Goal: Task Accomplishment & Management: Manage account settings

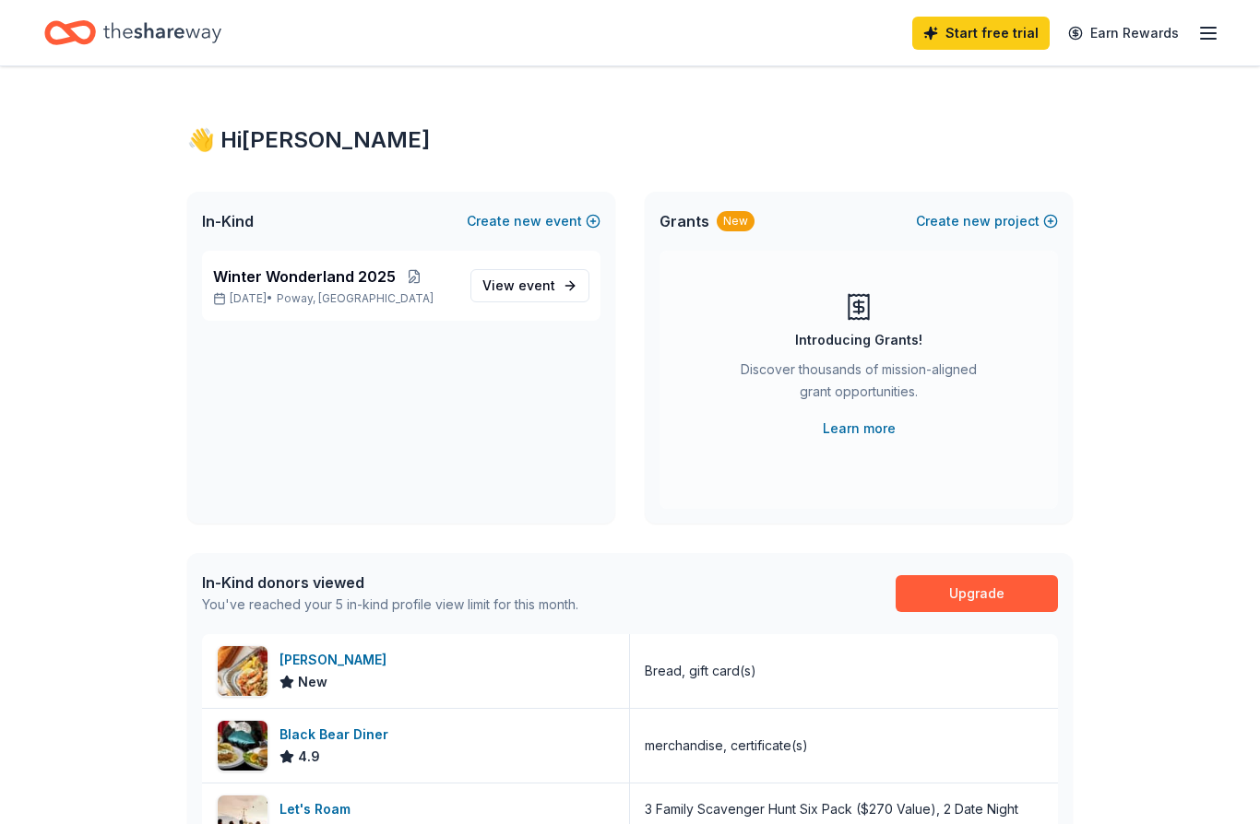
click at [519, 297] on link "View event" at bounding box center [529, 285] width 119 height 33
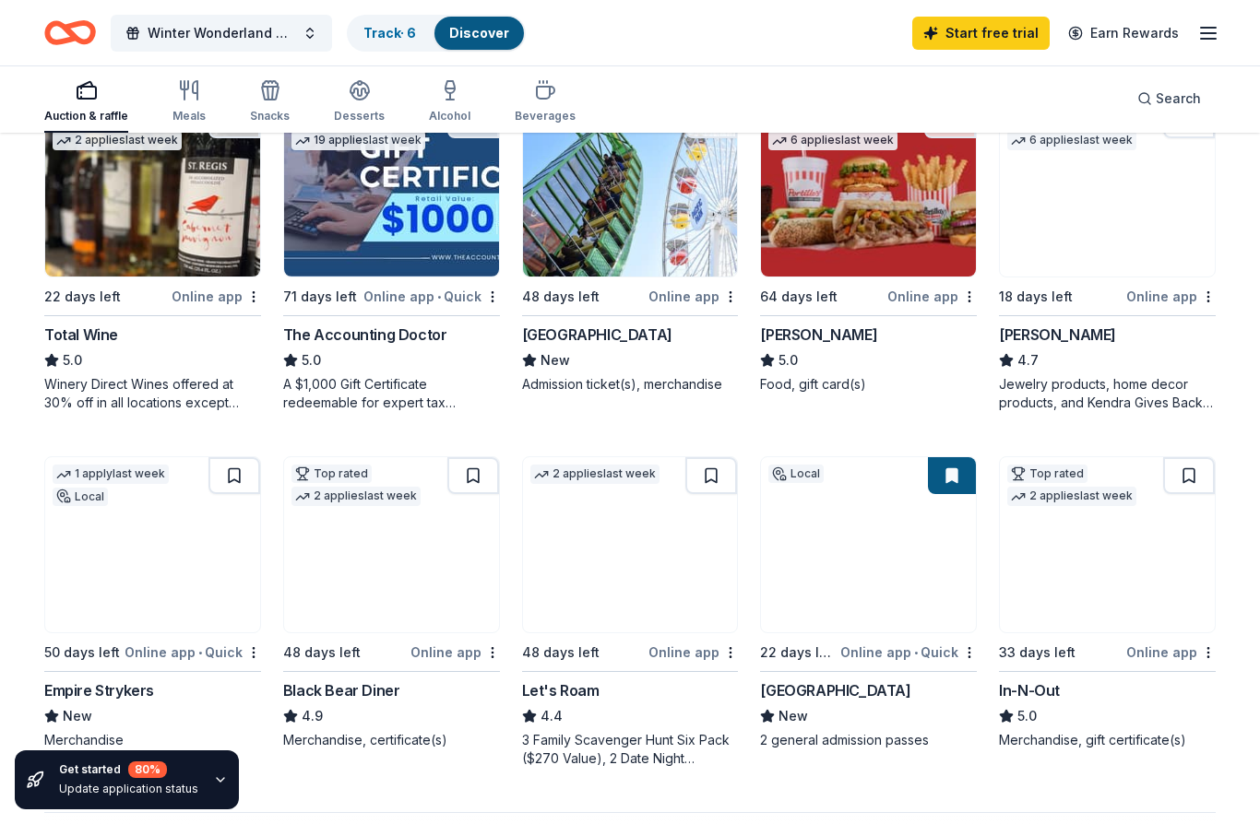
scroll to position [926, 0]
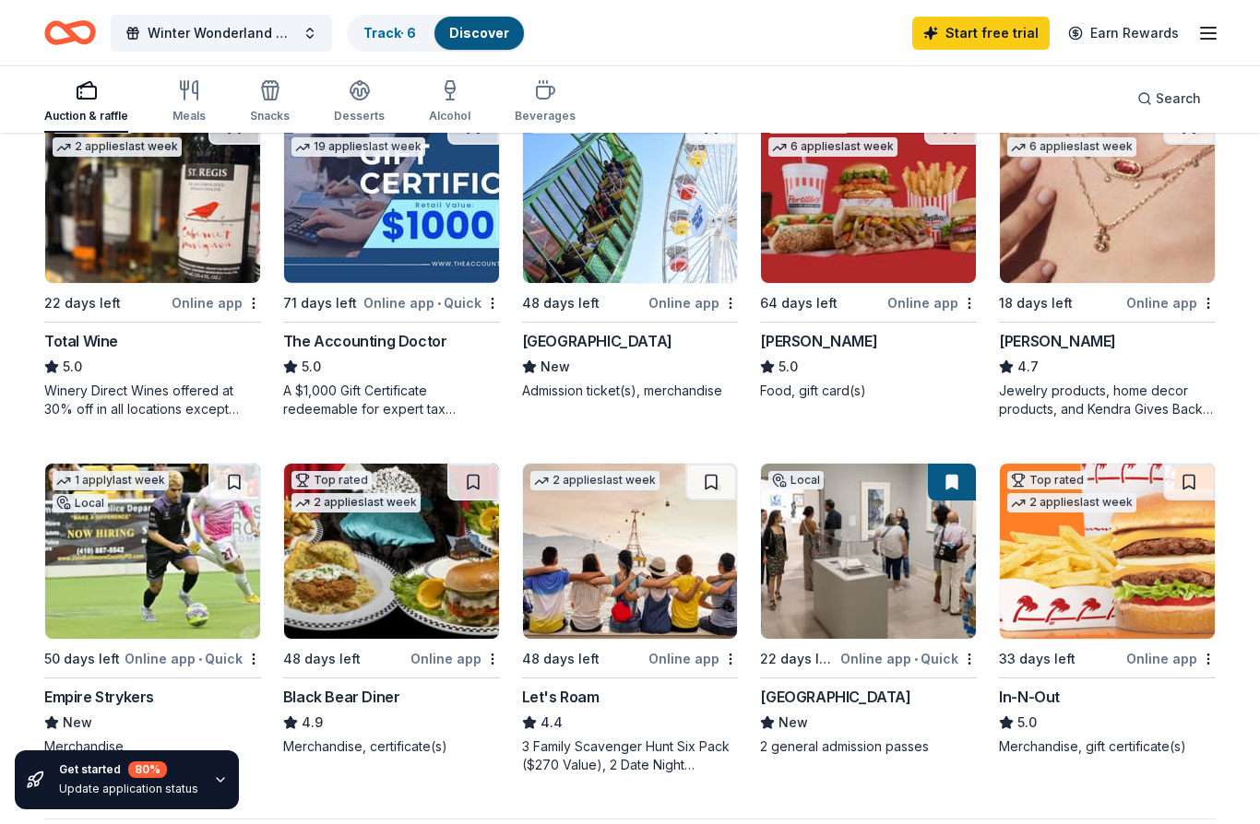
click at [1133, 591] on img at bounding box center [1107, 551] width 215 height 175
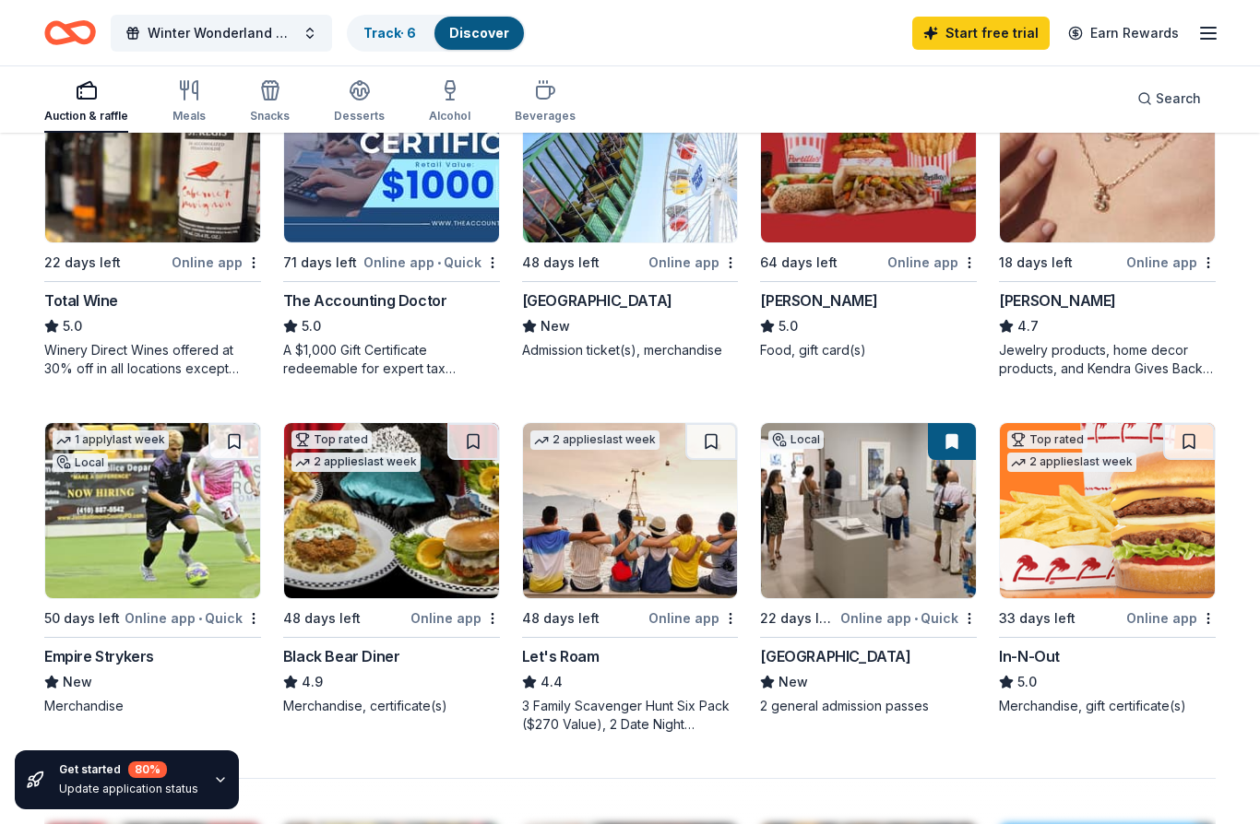
click at [1203, 39] on line "button" at bounding box center [1208, 39] width 15 height 0
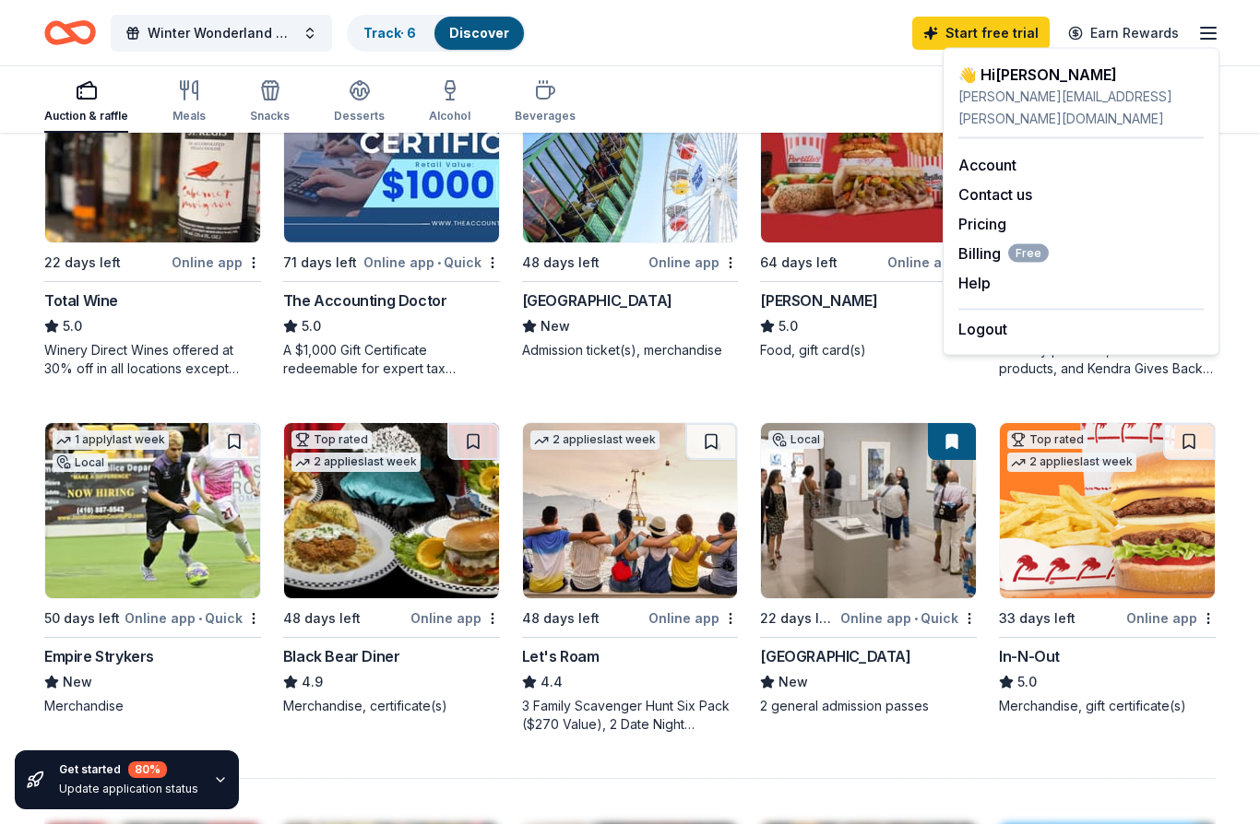
click at [989, 318] on button "Logout" at bounding box center [982, 329] width 49 height 22
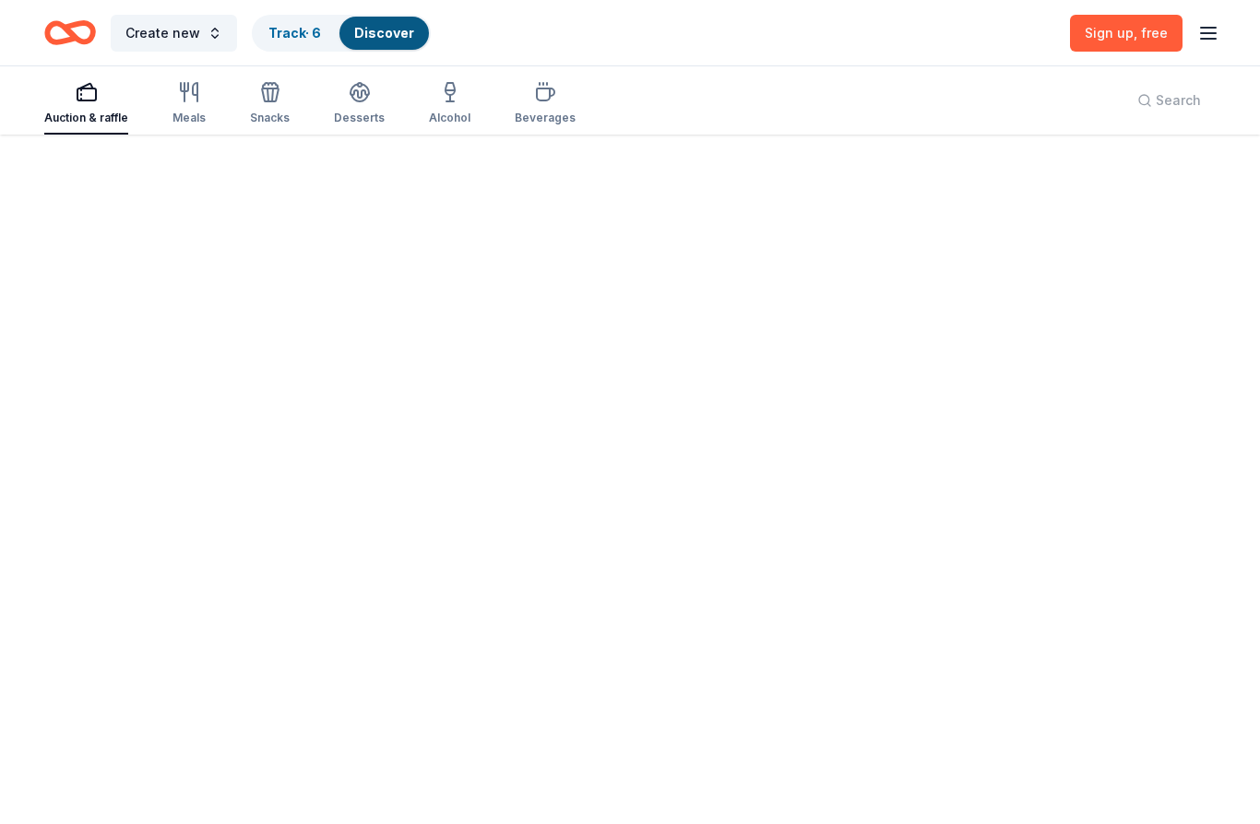
scroll to position [80, 0]
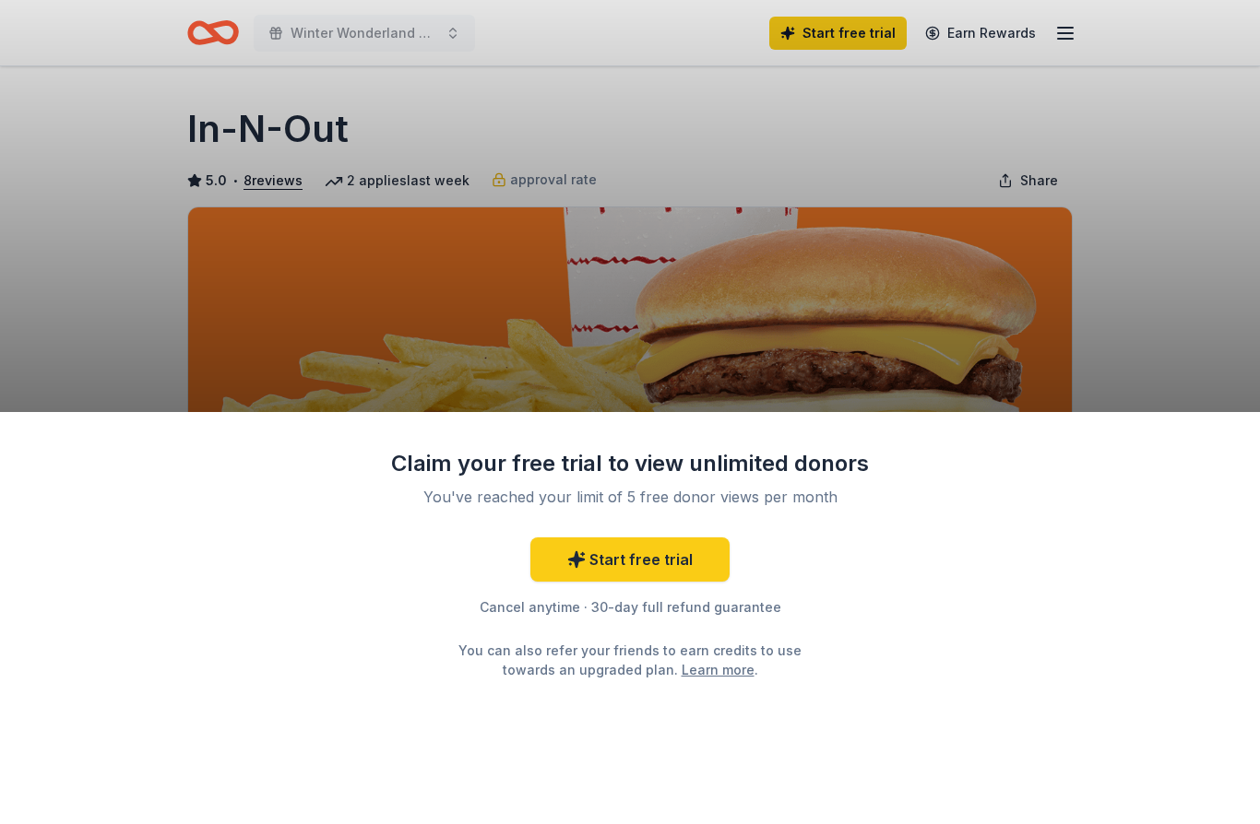
click at [1135, 634] on div "Claim your free trial to view unlimited donors You've reached your limit of 5 f…" at bounding box center [630, 618] width 1260 height 412
click at [1067, 36] on div "Claim your free trial to view unlimited donors You've reached your limit of 5 f…" at bounding box center [630, 412] width 1260 height 824
click at [1072, 39] on div "Claim your free trial to view unlimited donors You've reached your limit of 5 f…" at bounding box center [630, 412] width 1260 height 824
click at [1078, 49] on div "Claim your free trial to view unlimited donors You've reached your limit of 5 f…" at bounding box center [630, 412] width 1260 height 824
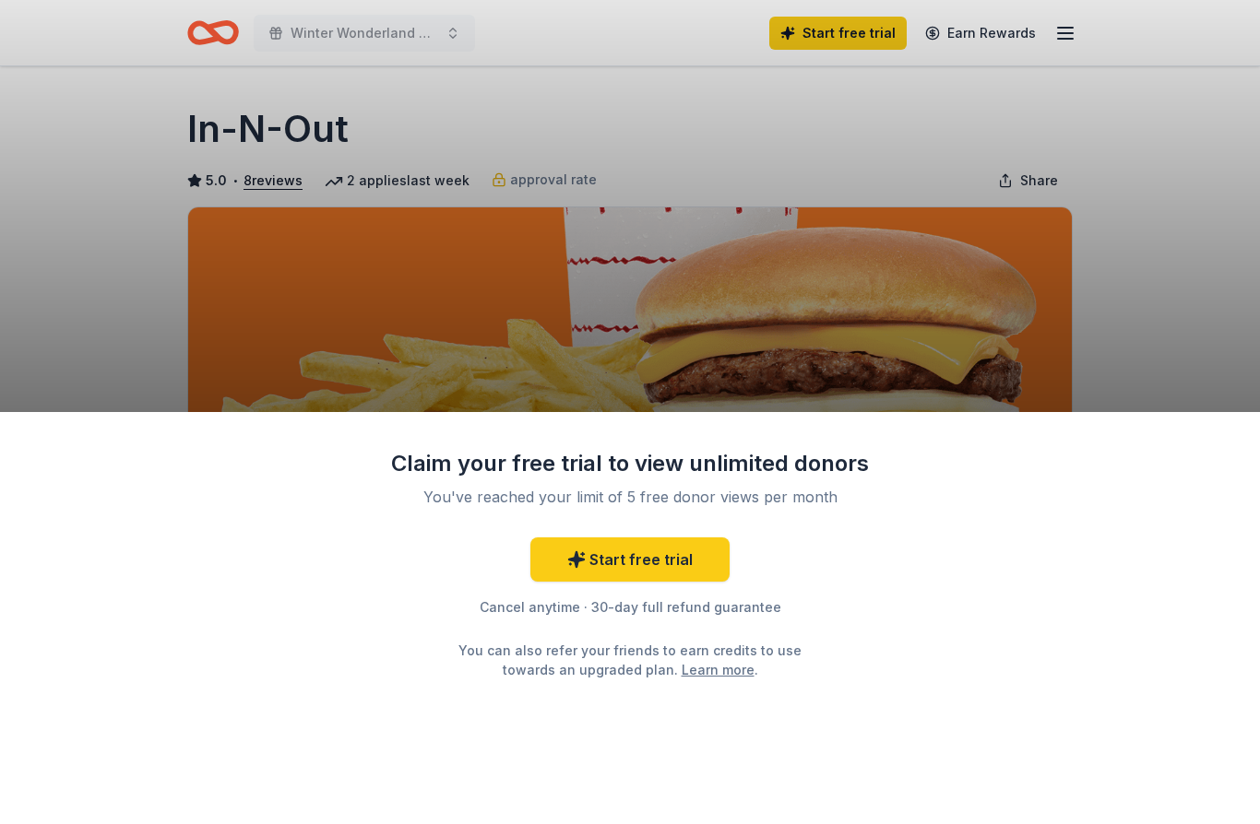
click at [1057, 39] on div "Claim your free trial to view unlimited donors You've reached your limit of 5 f…" at bounding box center [630, 412] width 1260 height 824
click at [1057, 38] on div "Claim your free trial to view unlimited donors You've reached your limit of 5 f…" at bounding box center [630, 412] width 1260 height 824
click at [1068, 45] on div "Claim your free trial to view unlimited donors You've reached your limit of 5 f…" at bounding box center [630, 412] width 1260 height 824
click at [681, 678] on link "Learn more" at bounding box center [717, 669] width 73 height 19
